Goal: Task Accomplishment & Management: Use online tool/utility

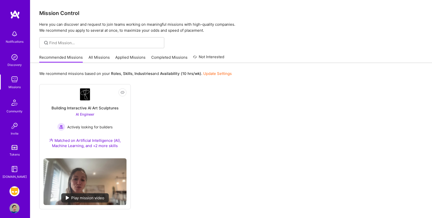
click at [16, 191] on img at bounding box center [15, 192] width 10 height 10
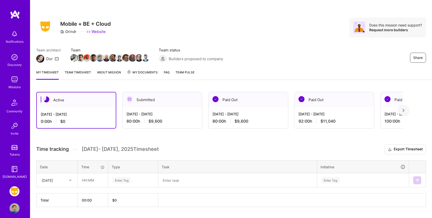
click at [79, 74] on link "Team timesheet" at bounding box center [78, 75] width 26 height 10
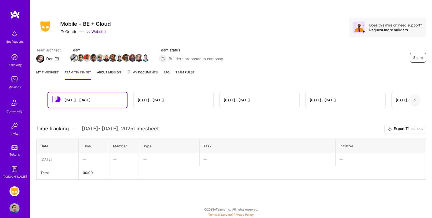
click at [49, 73] on link "My timesheet" at bounding box center [47, 75] width 23 height 10
